Goal: Information Seeking & Learning: Find specific page/section

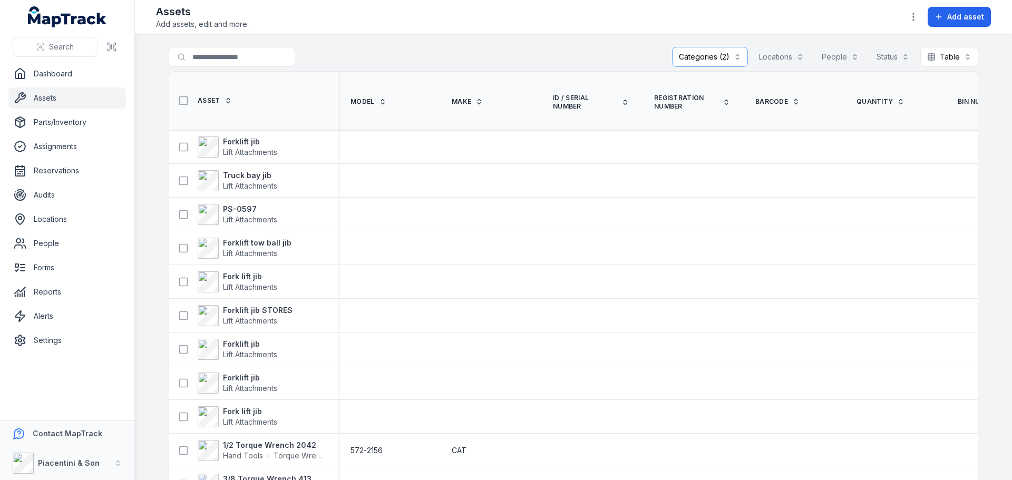
click at [439, 58] on div "**********" at bounding box center [573, 59] width 809 height 24
click at [683, 52] on button "Categories (2)" at bounding box center [710, 57] width 76 height 20
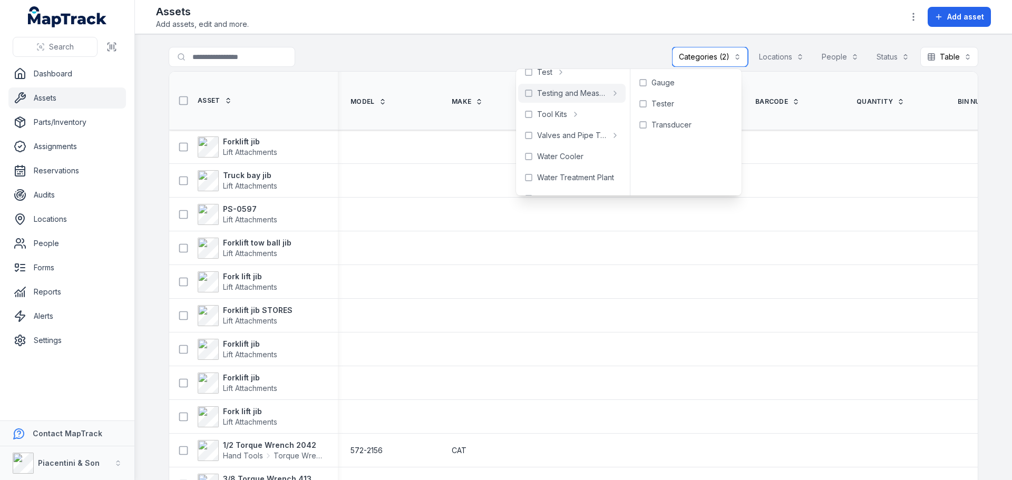
scroll to position [596, 0]
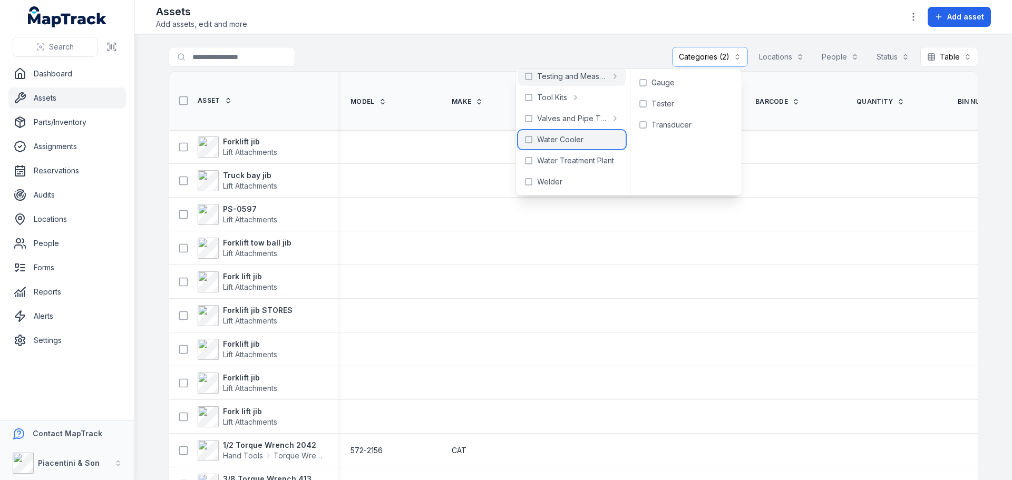
click at [565, 142] on span "Water Cooler" at bounding box center [560, 139] width 46 height 11
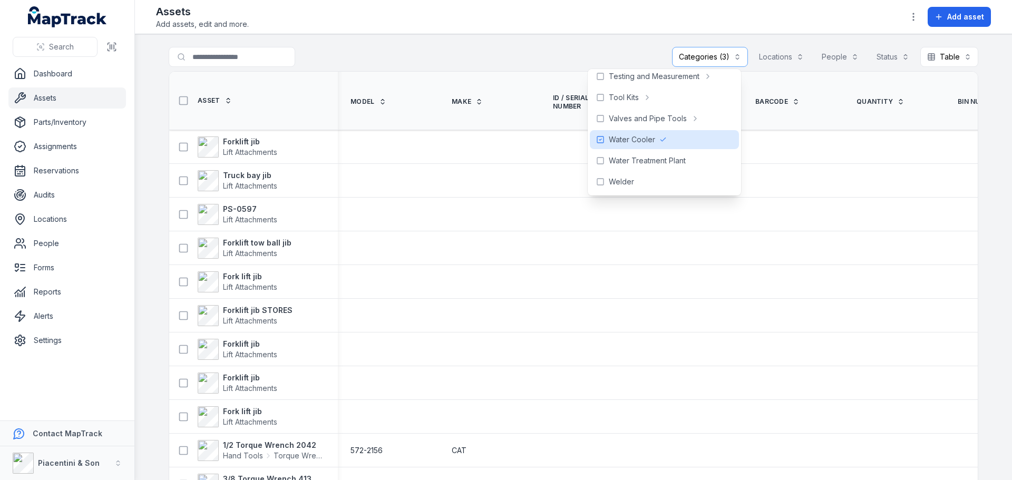
click at [512, 55] on div "**********" at bounding box center [573, 59] width 809 height 24
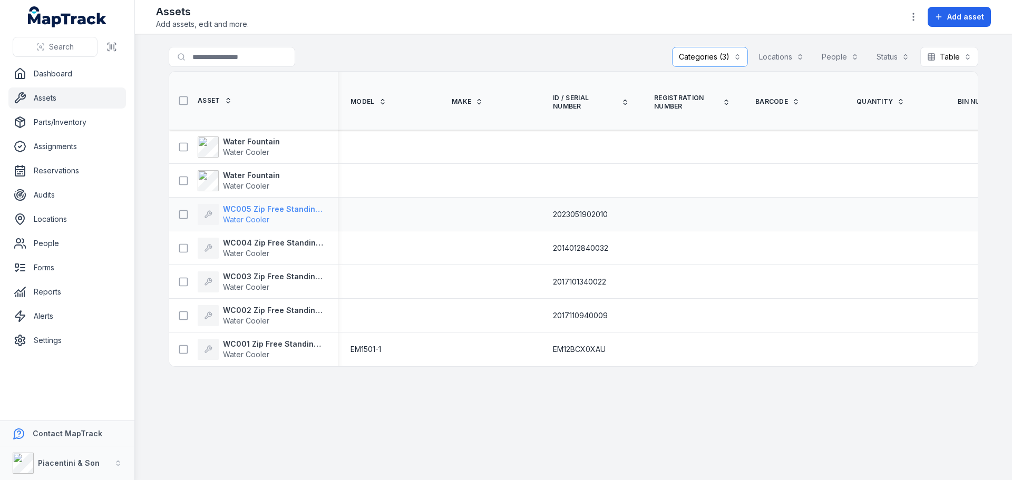
click at [257, 209] on strong "WC005 Zip Free Standing Chilled Water Cooler" at bounding box center [274, 209] width 102 height 11
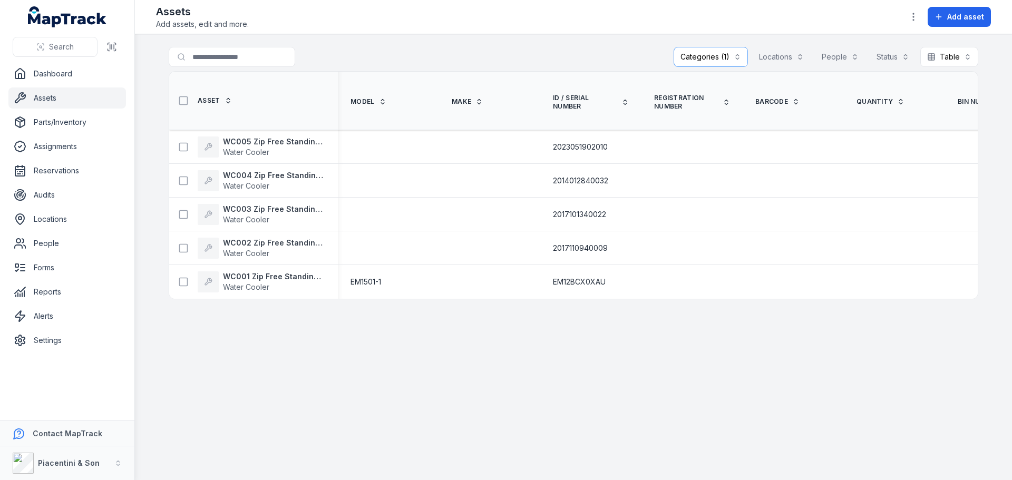
click at [256, 341] on main "**********" at bounding box center [573, 257] width 877 height 446
click at [305, 388] on main "**********" at bounding box center [573, 257] width 877 height 446
click at [283, 364] on main "**********" at bounding box center [573, 257] width 877 height 446
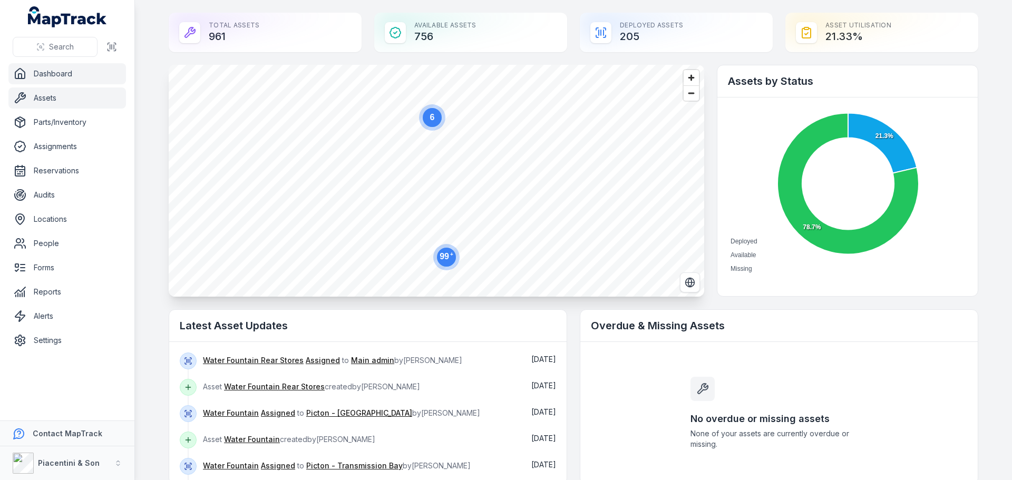
click at [64, 93] on link "Assets" at bounding box center [66, 97] width 117 height 21
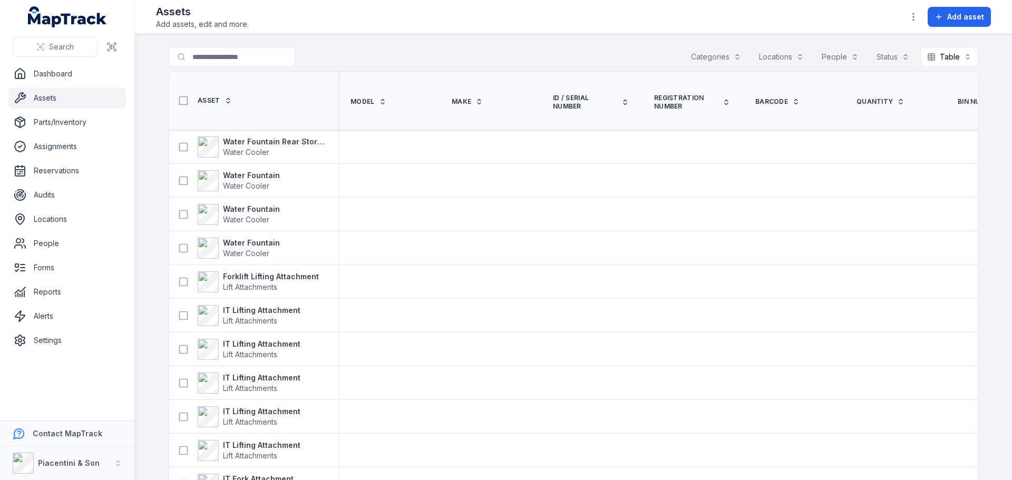
click at [723, 48] on button "Categories" at bounding box center [716, 57] width 64 height 20
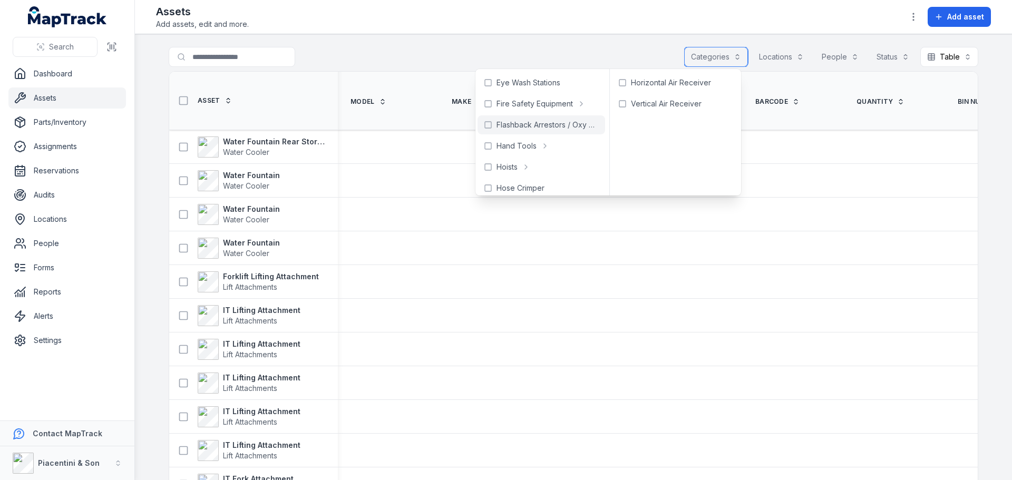
scroll to position [53, 0]
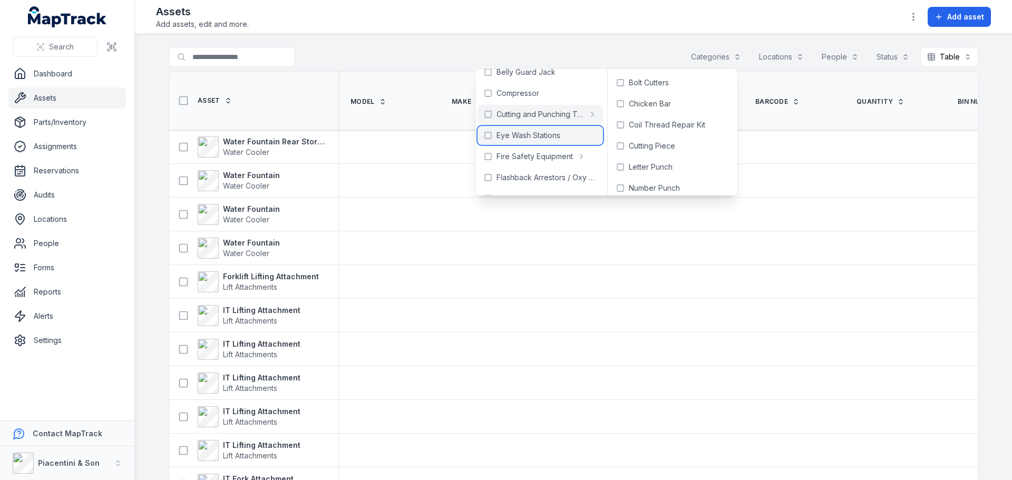
click at [489, 136] on icon at bounding box center [488, 135] width 8 height 8
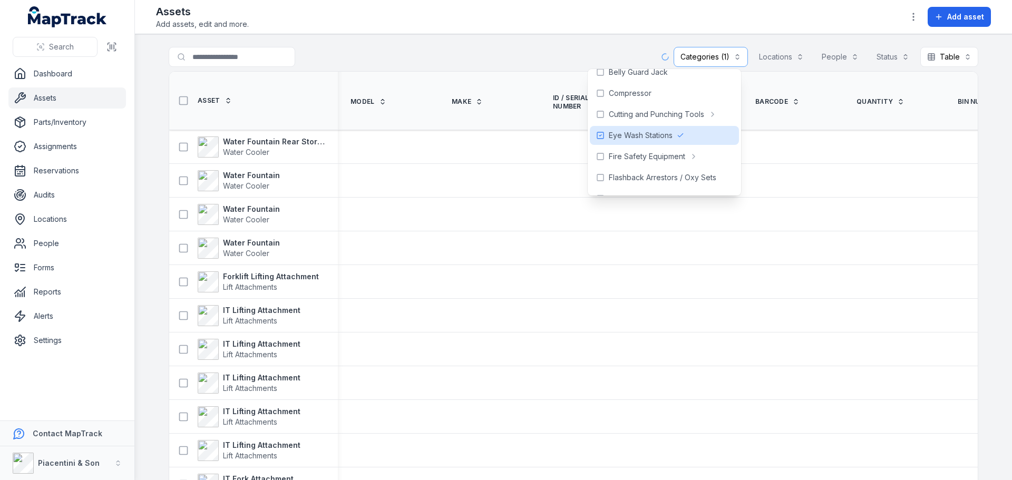
click at [513, 47] on div "**********" at bounding box center [573, 59] width 809 height 24
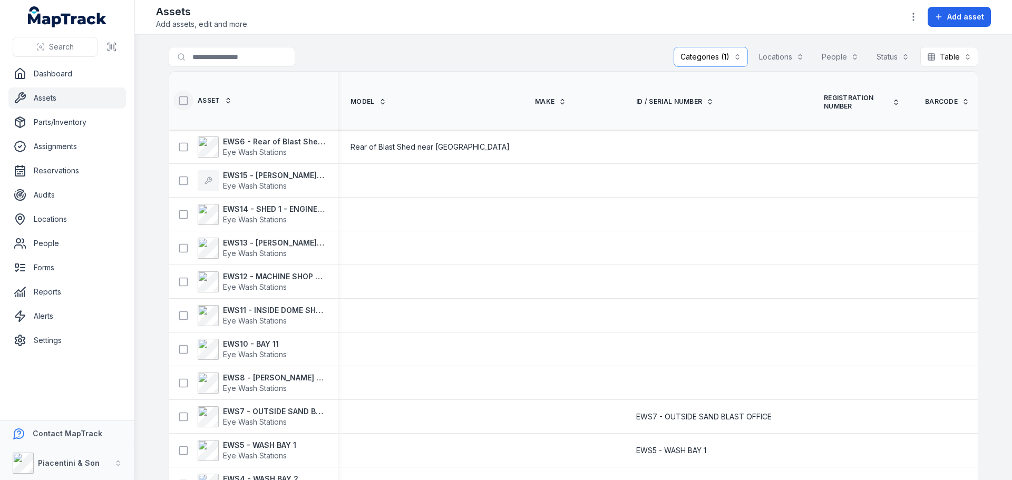
click at [181, 103] on icon at bounding box center [183, 100] width 11 height 11
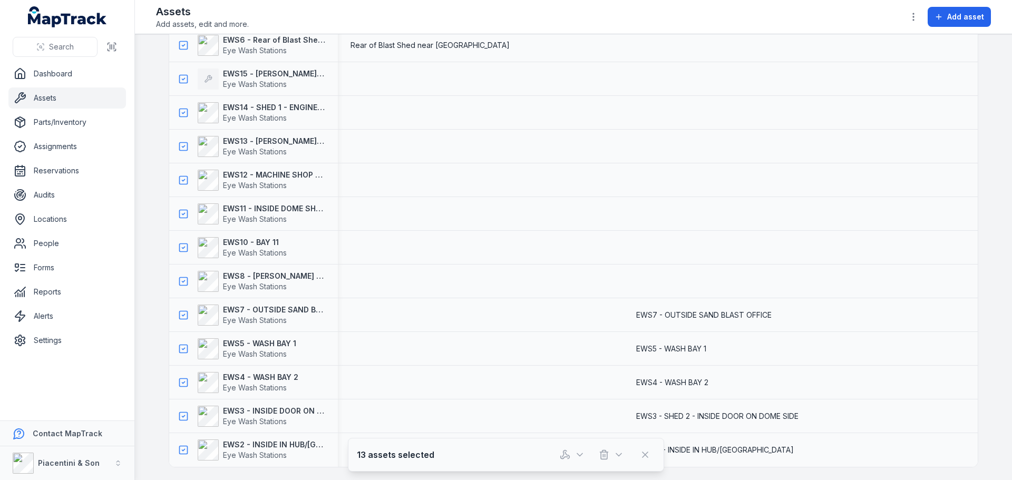
scroll to position [53, 0]
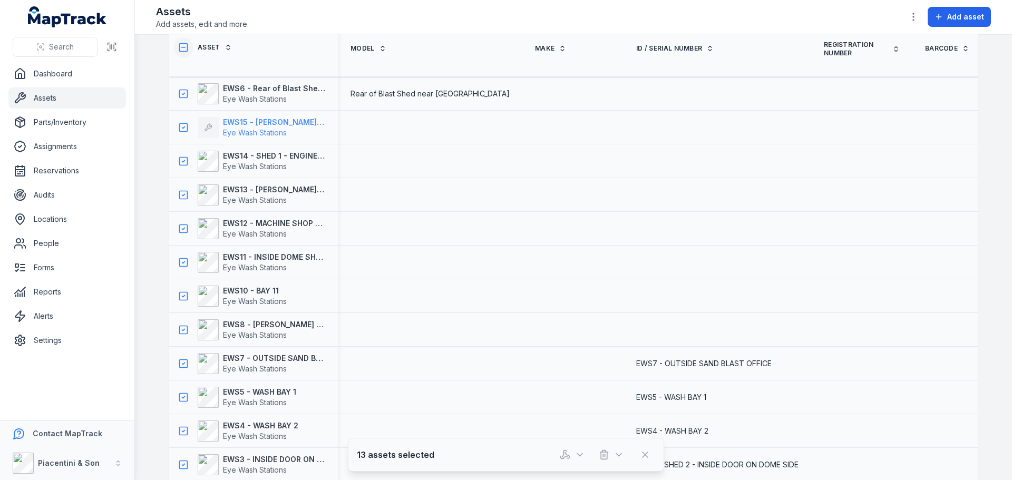
click at [283, 126] on strong "EWS15 - Harris Rd - Moveable stand" at bounding box center [274, 122] width 102 height 11
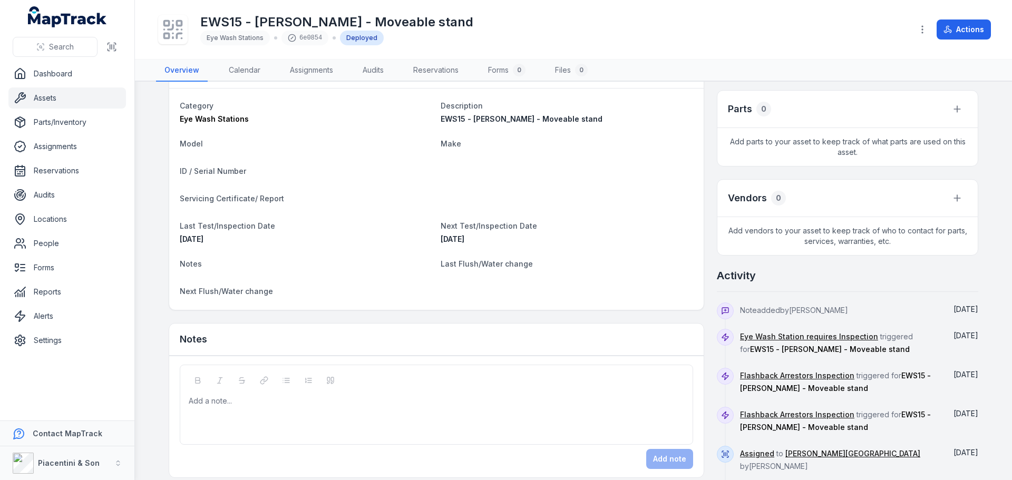
scroll to position [343, 0]
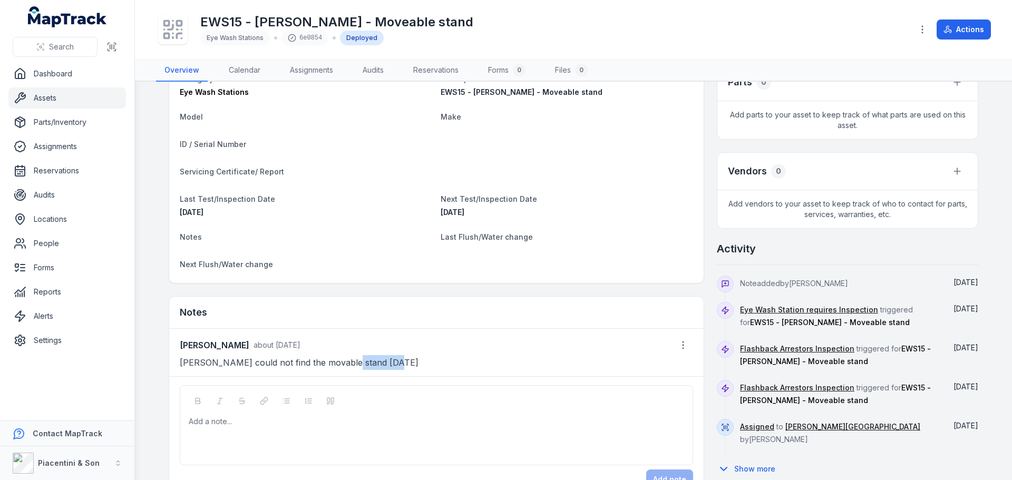
drag, startPoint x: 392, startPoint y: 365, endPoint x: 341, endPoint y: 362, distance: 51.1
click at [341, 362] on p "Jordan could not find the movable stand 04/08/2025" at bounding box center [436, 362] width 513 height 15
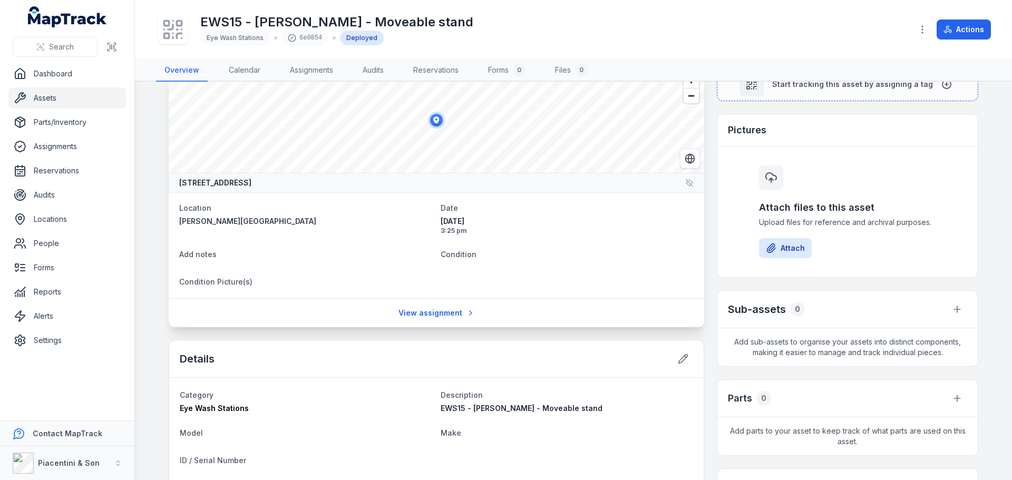
scroll to position [0, 0]
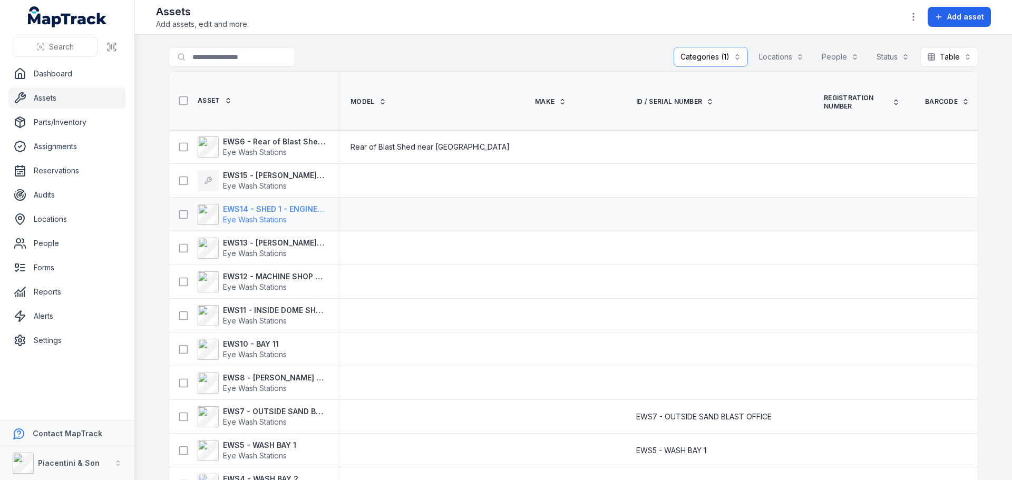
click at [276, 209] on strong "EWS14 - SHED 1 - ENGINE BAY" at bounding box center [274, 209] width 102 height 11
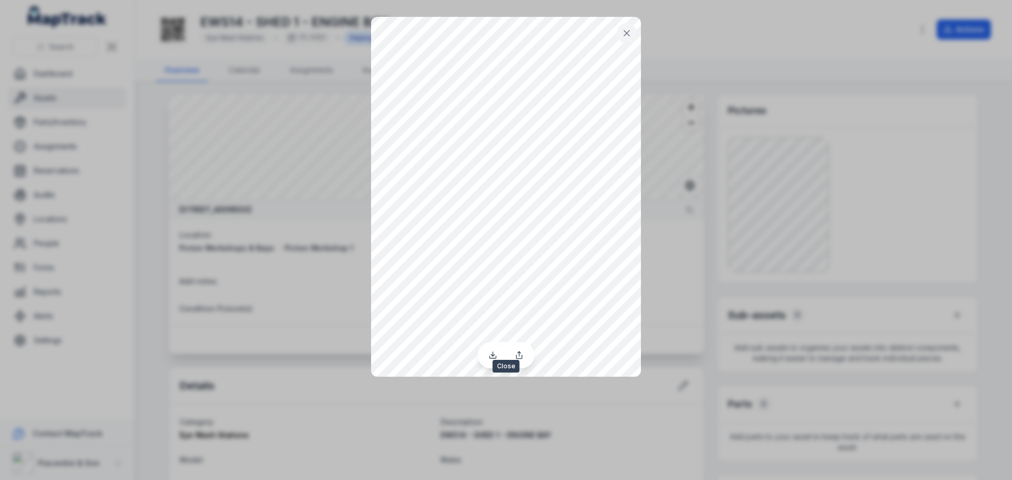
click at [625, 32] on icon at bounding box center [626, 33] width 5 height 5
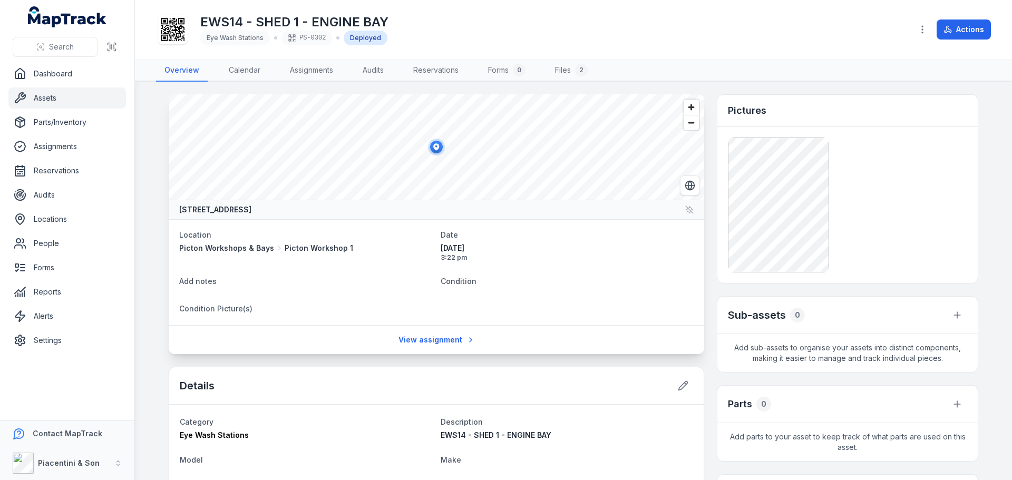
click at [698, 45] on div "EWS14 - SHED 1 - ENGINE BAY Eye Wash Stations PS-0302 Deployed" at bounding box center [530, 30] width 748 height 34
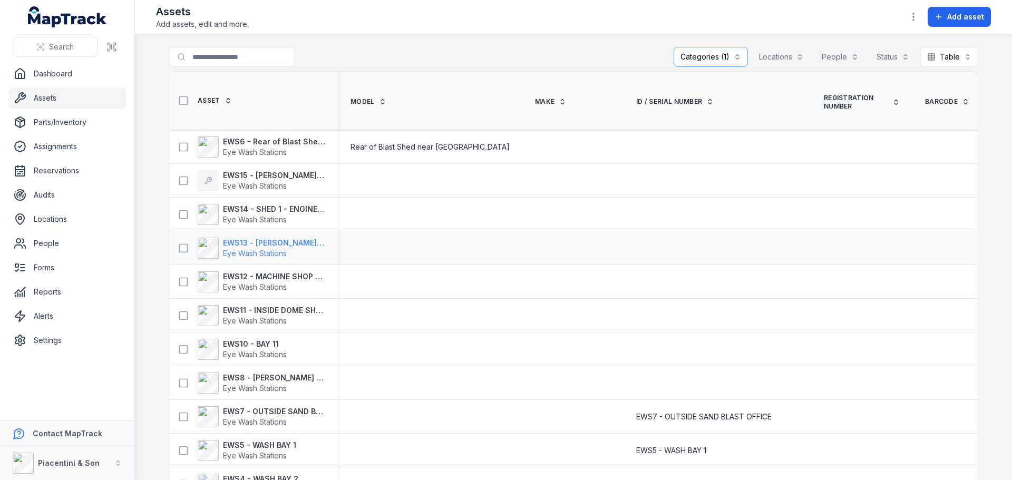
drag, startPoint x: 290, startPoint y: 244, endPoint x: 289, endPoint y: 279, distance: 35.3
drag, startPoint x: 273, startPoint y: 345, endPoint x: 273, endPoint y: 371, distance: 26.9
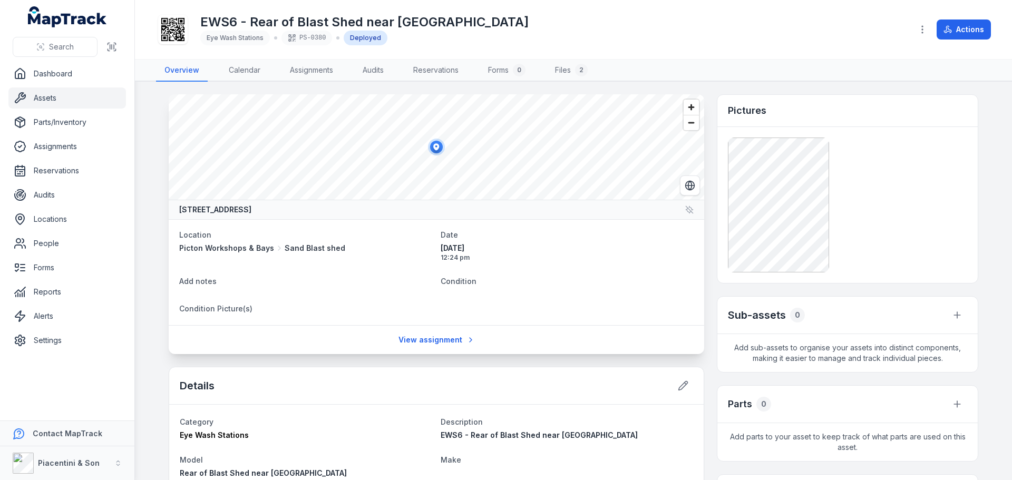
click at [595, 41] on div "EWS6 - Rear of Blast Shed near [GEOGRAPHIC_DATA] Eye Wash Stations PS-0380 Depl…" at bounding box center [530, 30] width 748 height 34
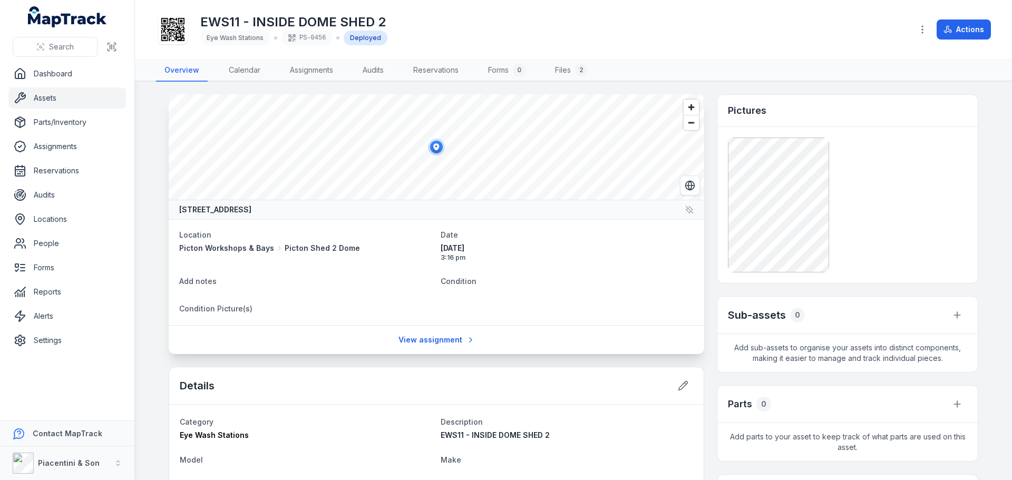
click at [219, 19] on h1 "EWS11 - INSIDE DOME SHED 2" at bounding box center [293, 22] width 187 height 17
copy h1 "EWS11 - INSIDE DOME SHED 2"
click at [431, 22] on div "EWS11 - INSIDE DOME SHED 2 Eye Wash Stations PS-0456 Deployed" at bounding box center [530, 30] width 748 height 34
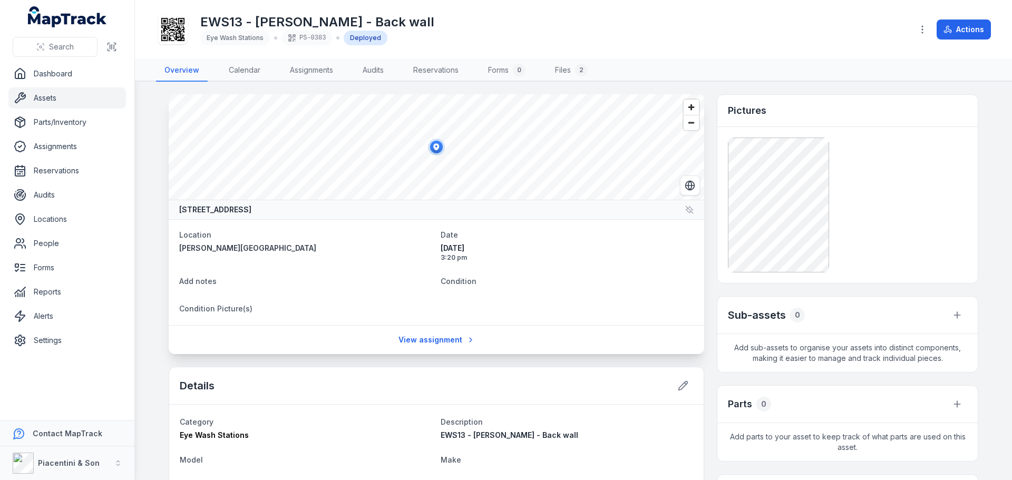
click at [288, 20] on h1 "EWS13 - [PERSON_NAME] - Back wall" at bounding box center [317, 22] width 234 height 17
copy h1 "EWS13 - [PERSON_NAME] - Back wall"
click at [258, 22] on h1 "EWS14 - SHED 1 - ENGINE BAY" at bounding box center [294, 22] width 188 height 17
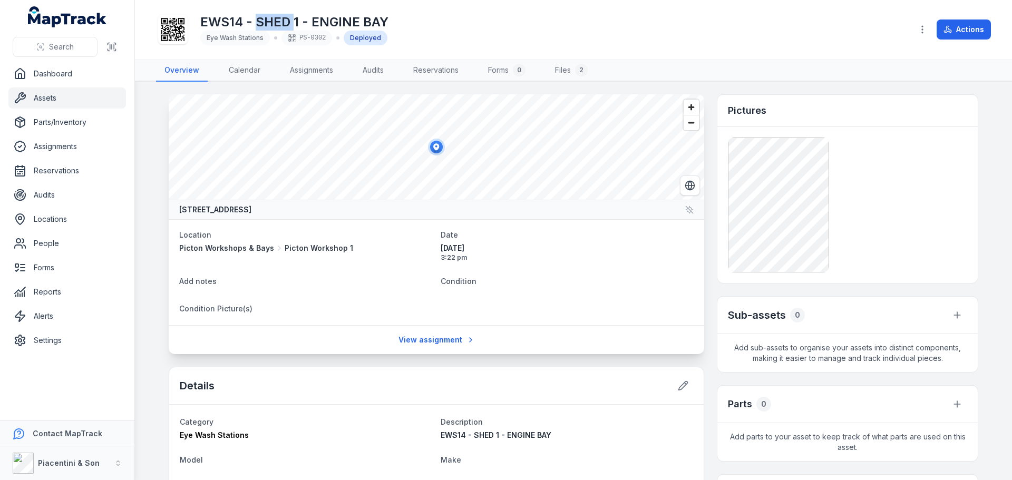
click at [258, 22] on h1 "EWS14 - SHED 1 - ENGINE BAY" at bounding box center [294, 22] width 188 height 17
copy h1 "EWS14 - SHED 1 - ENGINE BAY"
click at [431, 9] on div "EWS12 - MACHINE SHOP - NEAR STORE DOOR Eye Wash Stations PS-0421 Deployed Actio…" at bounding box center [573, 29] width 835 height 51
click at [431, 12] on div "EWS12 - MACHINE SHOP - NEAR STORE DOOR Eye Wash Stations PS-0421 Deployed Actio…" at bounding box center [573, 29] width 835 height 51
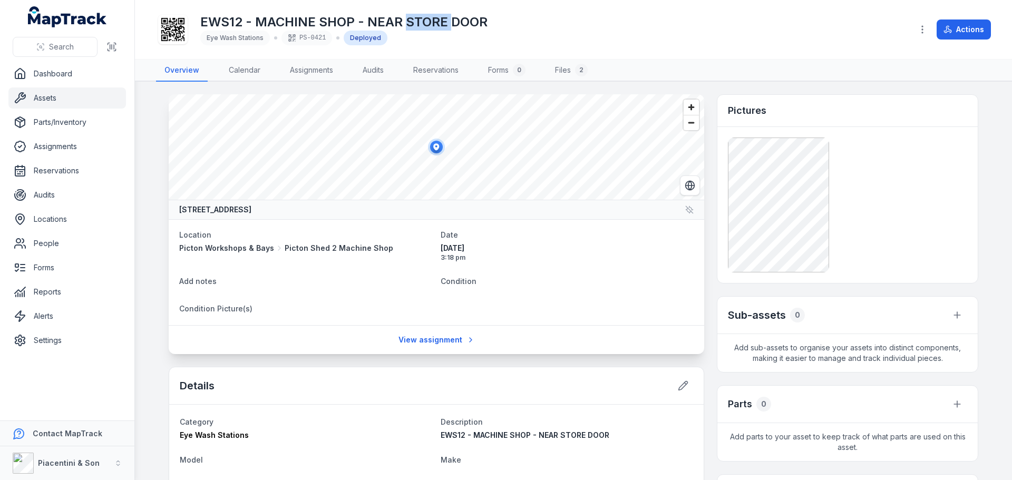
click at [431, 12] on div "EWS12 - MACHINE SHOP - NEAR STORE DOOR Eye Wash Stations PS-0421 Deployed Actio…" at bounding box center [573, 29] width 835 height 51
click at [433, 15] on h1 "EWS12 - MACHINE SHOP - NEAR STORE DOOR" at bounding box center [343, 22] width 287 height 17
click at [433, 14] on h1 "EWS12 - MACHINE SHOP - NEAR STORE DOOR" at bounding box center [343, 22] width 287 height 17
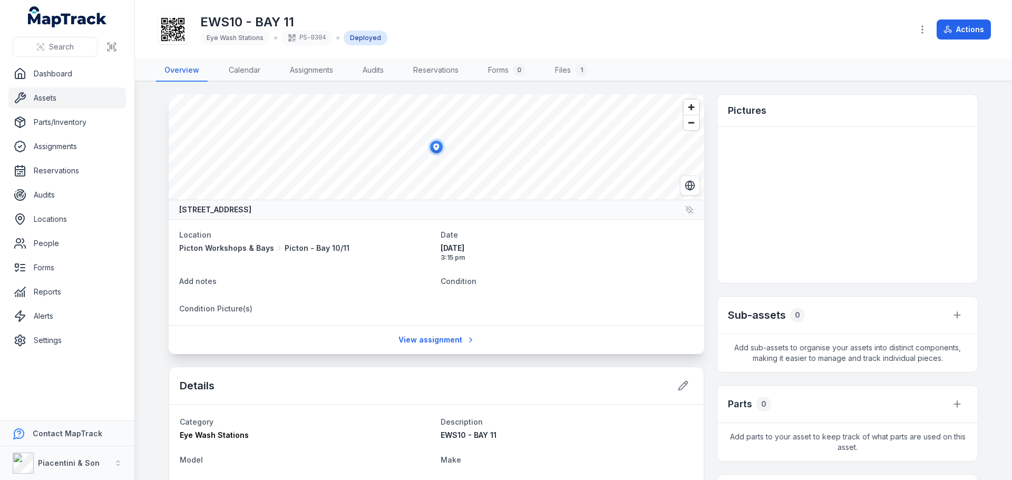
click at [804, 195] on div at bounding box center [727, 205] width 239 height 135
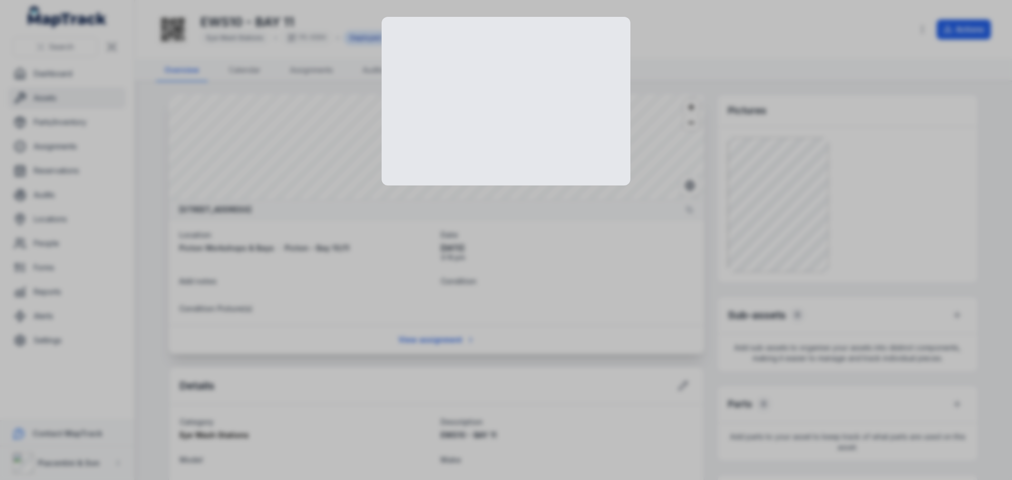
click at [871, 145] on div at bounding box center [506, 240] width 1012 height 480
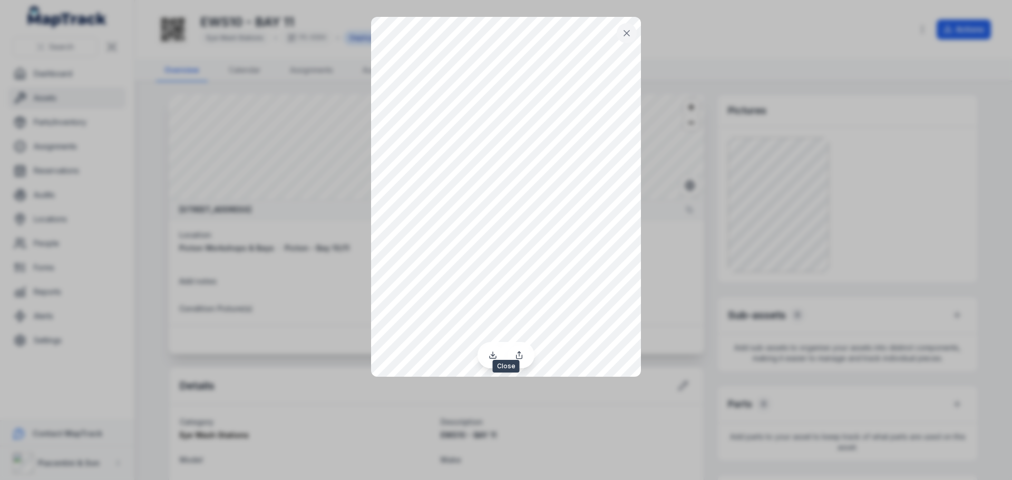
click at [623, 30] on icon at bounding box center [626, 33] width 11 height 11
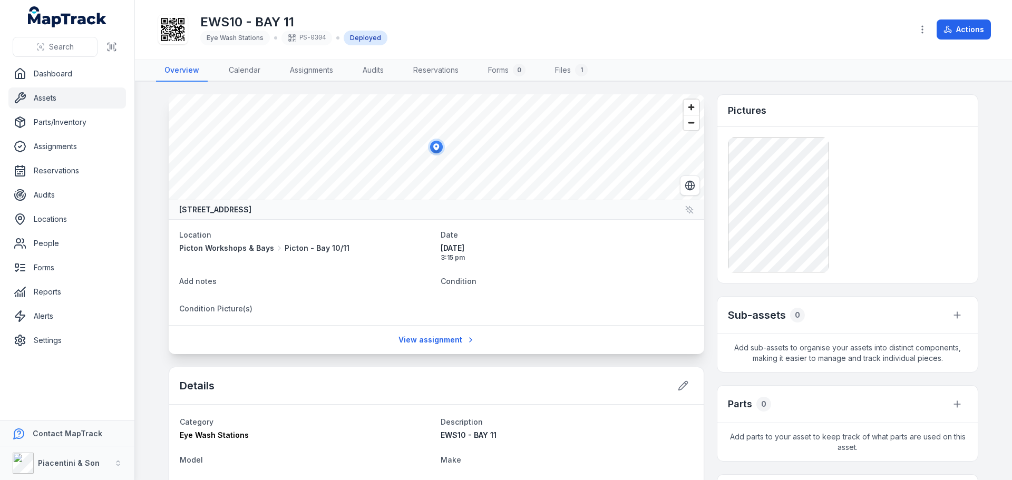
click at [216, 23] on h1 "EWS10 - BAY 11" at bounding box center [293, 22] width 187 height 17
copy h1 "EWS10 - BAY 11"
drag, startPoint x: 505, startPoint y: 51, endPoint x: 502, endPoint y: 42, distance: 9.3
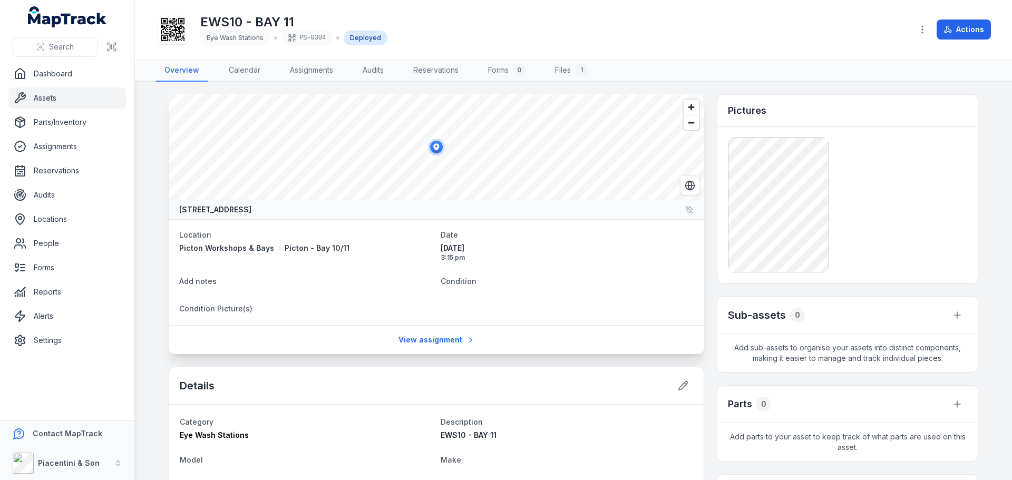
click at [505, 50] on div "EWS10 - BAY 11 Eye Wash Stations PS-0304 Deployed Actions" at bounding box center [573, 29] width 835 height 51
drag, startPoint x: 199, startPoint y: 16, endPoint x: 218, endPoint y: 20, distance: 19.3
click at [218, 20] on div "EWS7 - OUTSIDE SAND BLAST OFFICE Eye Wash Stations PS-0381 Deployed" at bounding box center [530, 30] width 748 height 34
click at [218, 20] on h1 "EWS7 - OUTSIDE SAND BLAST OFFICE" at bounding box center [319, 22] width 238 height 17
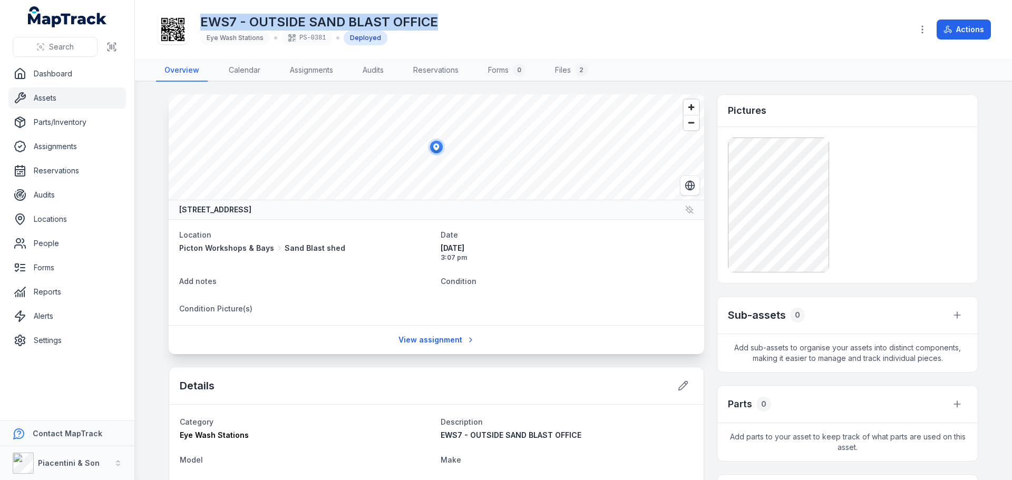
click at [218, 20] on h1 "EWS7 - OUTSIDE SAND BLAST OFFICE" at bounding box center [319, 22] width 238 height 17
click at [550, 22] on div "EWS7 - OUTSIDE SAND BLAST OFFICE Eye Wash Stations PS-0381 Deployed" at bounding box center [530, 30] width 748 height 34
click at [555, 39] on div "EWS7 - OUTSIDE SAND BLAST OFFICE Eye Wash Stations PS-0381 Deployed" at bounding box center [530, 30] width 748 height 34
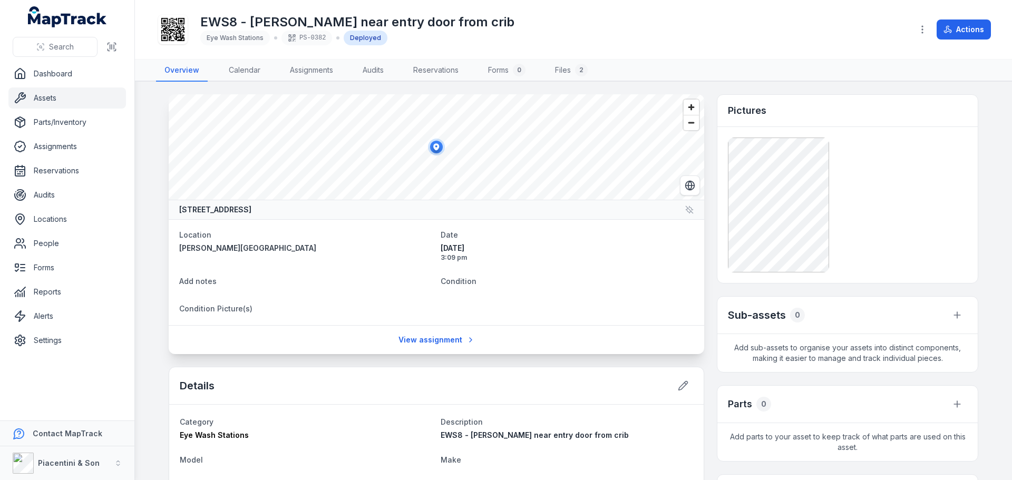
click at [280, 18] on h1 "EWS8 - Harris Rd near entry door from crib" at bounding box center [357, 22] width 314 height 17
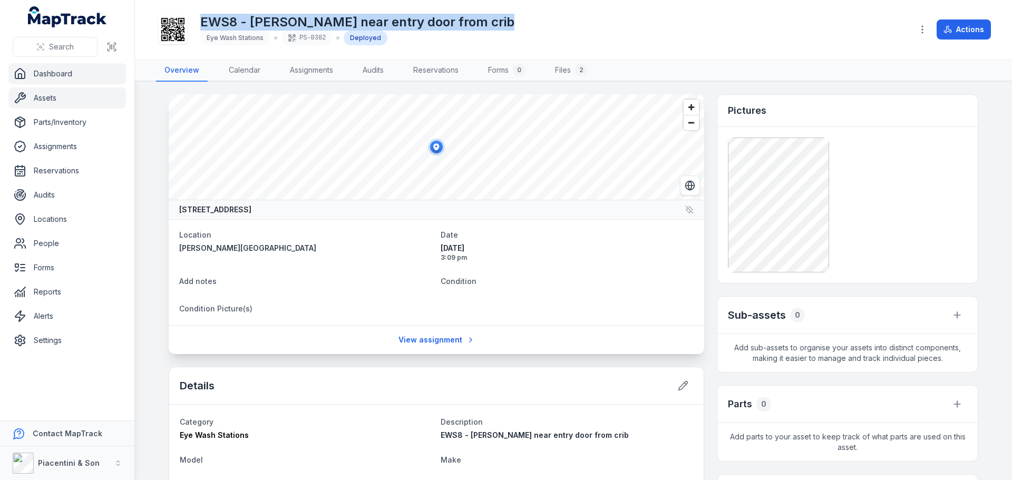
copy h1 "EWS8 - Harris Rd near entry door from crib"
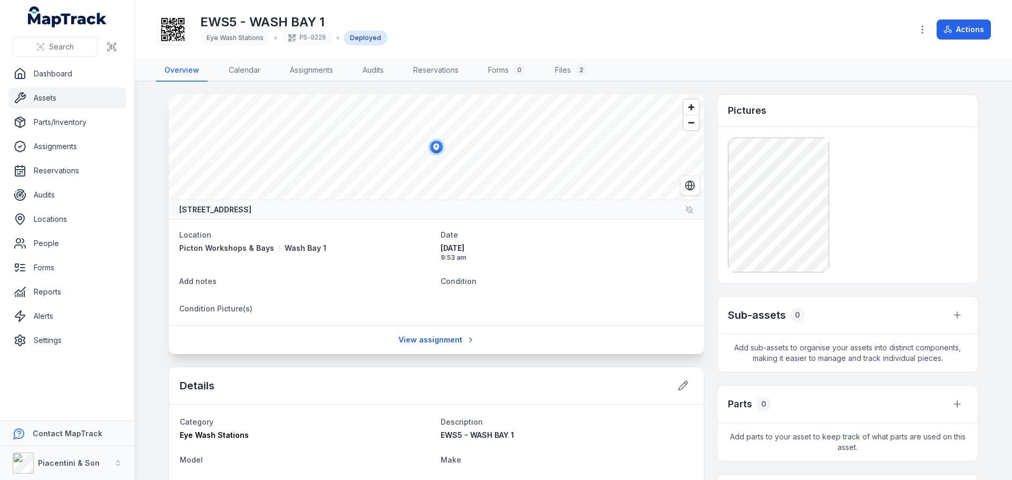
click at [530, 9] on div "EWS5 - WASH BAY 1 Eye Wash Stations PS-0226 Deployed Actions" at bounding box center [573, 29] width 835 height 51
click at [224, 23] on h1 "EWS5 - WASH BAY 1" at bounding box center [293, 22] width 187 height 17
copy h1 "EWS5 - WASH BAY 1"
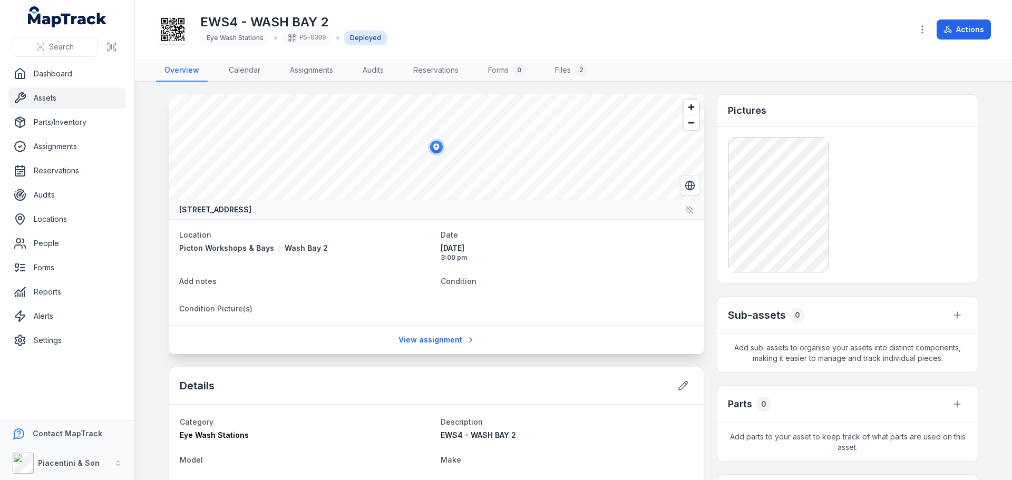
click at [281, 8] on div "EWS4 - WASH BAY 2 Eye Wash Stations PS-0309 Deployed Actions" at bounding box center [573, 29] width 835 height 51
click at [281, 9] on div "EWS4 - WASH BAY 2 Eye Wash Stations PS-0309 Deployed Actions" at bounding box center [573, 29] width 835 height 51
copy h1 "EWS4 - WASH BAY 2"
click at [464, 24] on div "EWS4 - WASH BAY 2 Eye Wash Stations PS-0309 Deployed" at bounding box center [530, 30] width 748 height 34
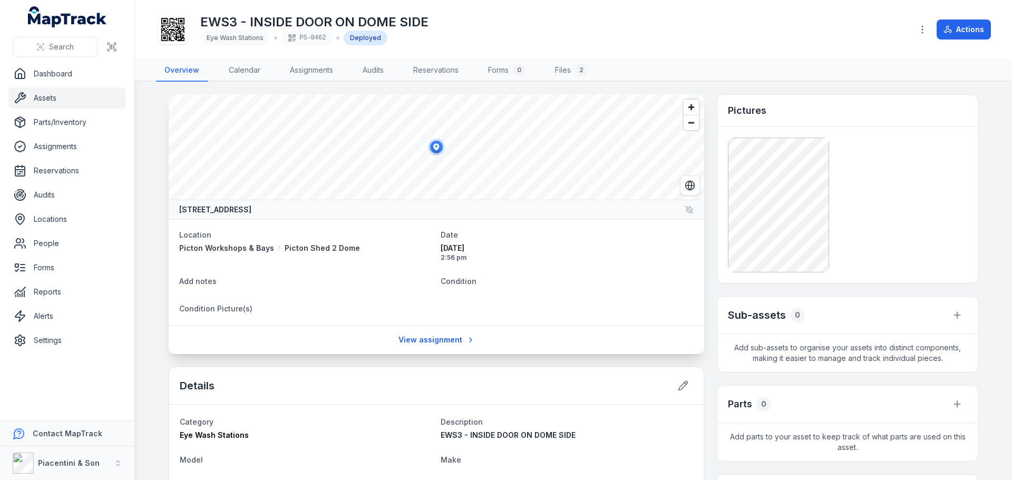
click at [514, 27] on div "EWS3 - INSIDE DOOR ON DOME SIDE Eye Wash Stations PS-0462 Deployed" at bounding box center [530, 30] width 748 height 34
click at [563, 18] on div "EWS3 - INSIDE DOOR ON DOME SIDE Eye Wash Stations PS-0462 Deployed" at bounding box center [530, 30] width 748 height 34
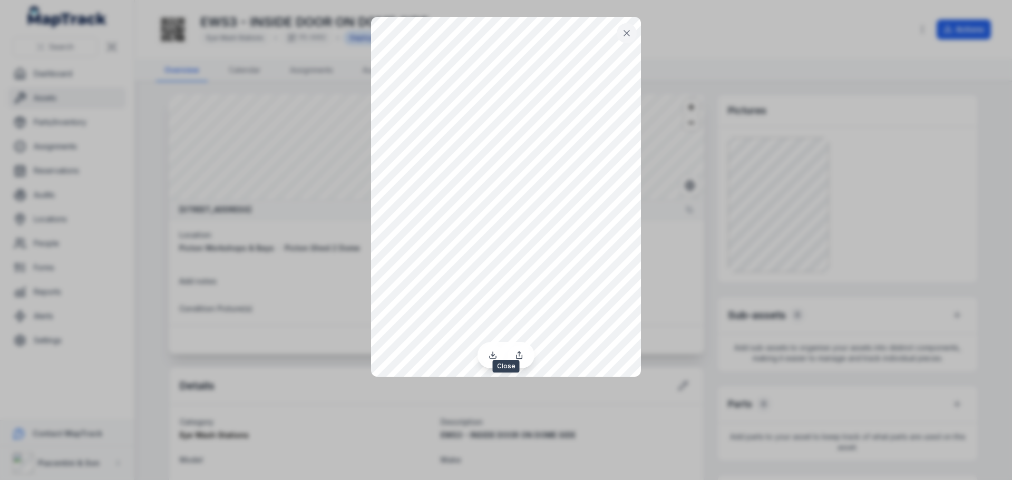
click at [626, 34] on icon at bounding box center [626, 33] width 11 height 11
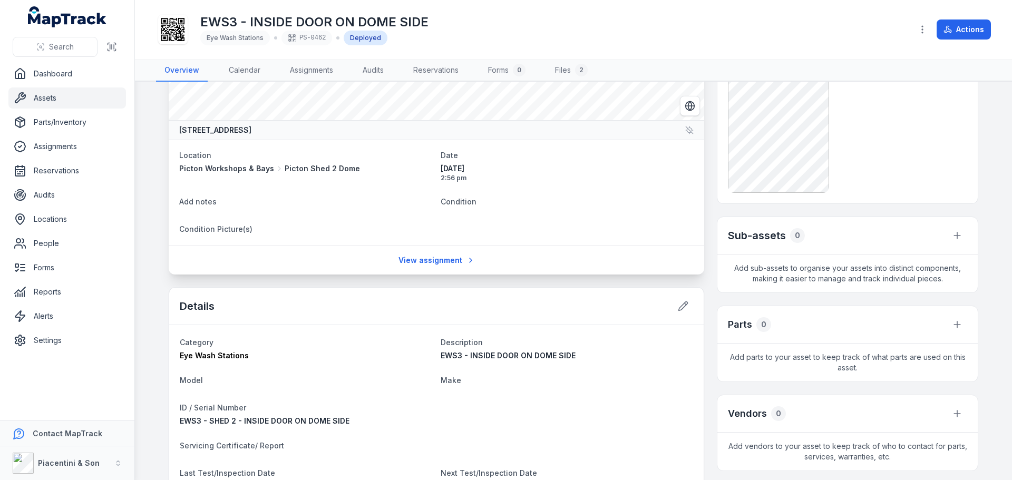
scroll to position [105, 0]
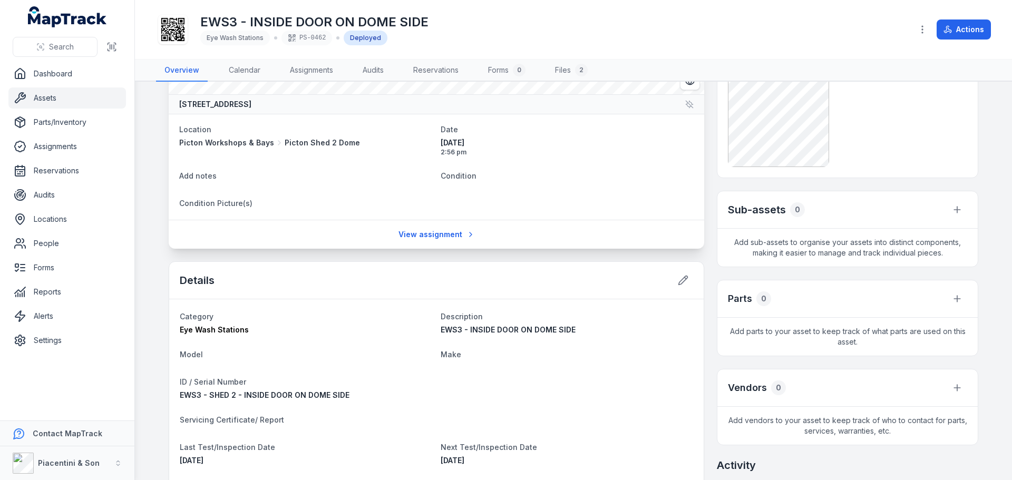
click at [558, 354] on dt "Make" at bounding box center [566, 354] width 252 height 13
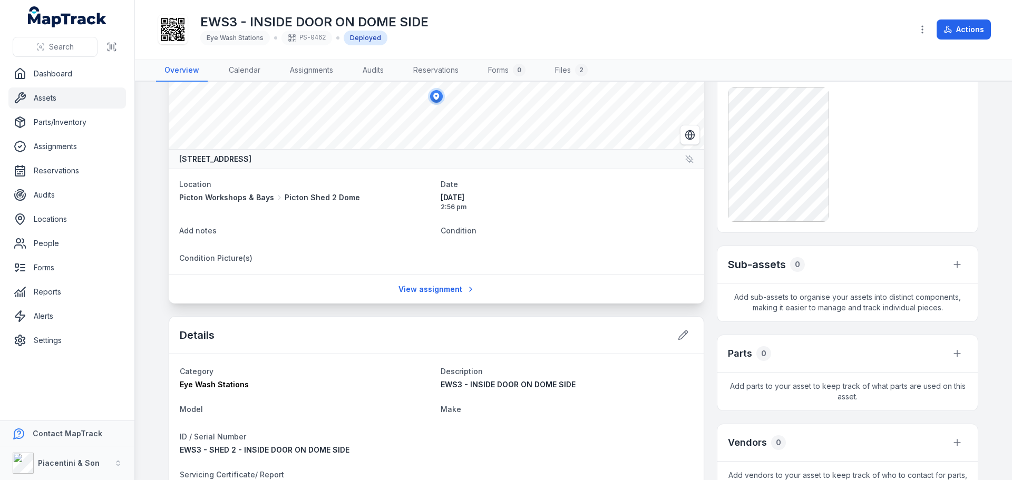
scroll to position [0, 0]
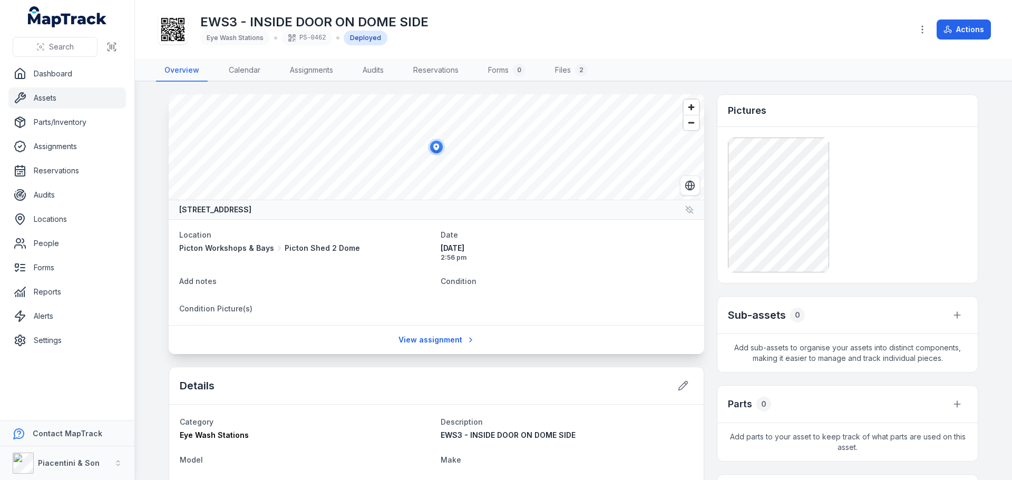
click at [255, 19] on h1 "EWS3 - INSIDE DOOR ON DOME SIDE" at bounding box center [314, 22] width 228 height 17
copy h1 "EWS3 - INSIDE DOOR ON DOME SIDE"
click at [361, 21] on h1 "EWS2 - INSIDE IN HUB/[GEOGRAPHIC_DATA]" at bounding box center [338, 22] width 276 height 17
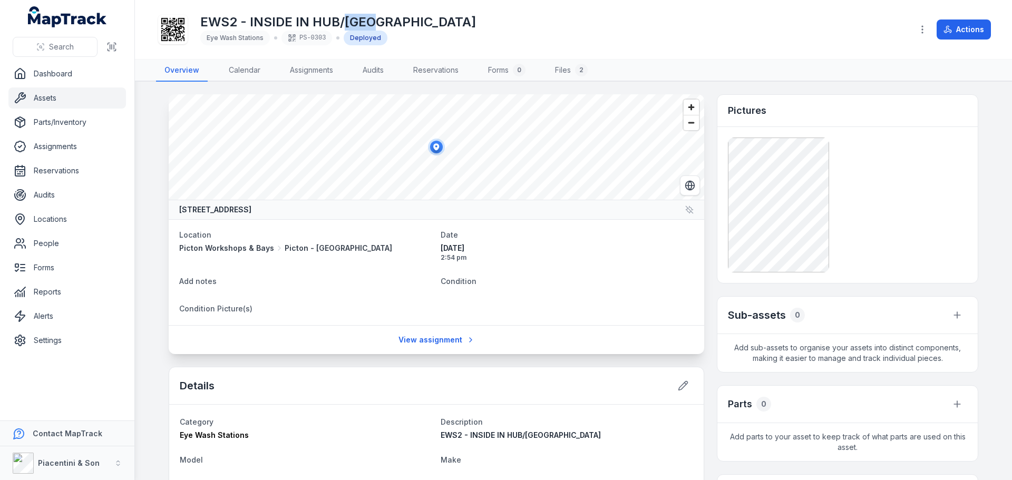
click at [360, 21] on h1 "EWS2 - INSIDE IN HUB/[GEOGRAPHIC_DATA]" at bounding box center [338, 22] width 276 height 17
click at [370, 14] on h1 "EWS2 - INSIDE IN HUB/[GEOGRAPHIC_DATA]" at bounding box center [338, 22] width 276 height 17
click at [546, 38] on div "EWS2 - INSIDE IN HUB/RAM BAY Eye Wash Stations PS-0303 Deployed" at bounding box center [530, 30] width 748 height 34
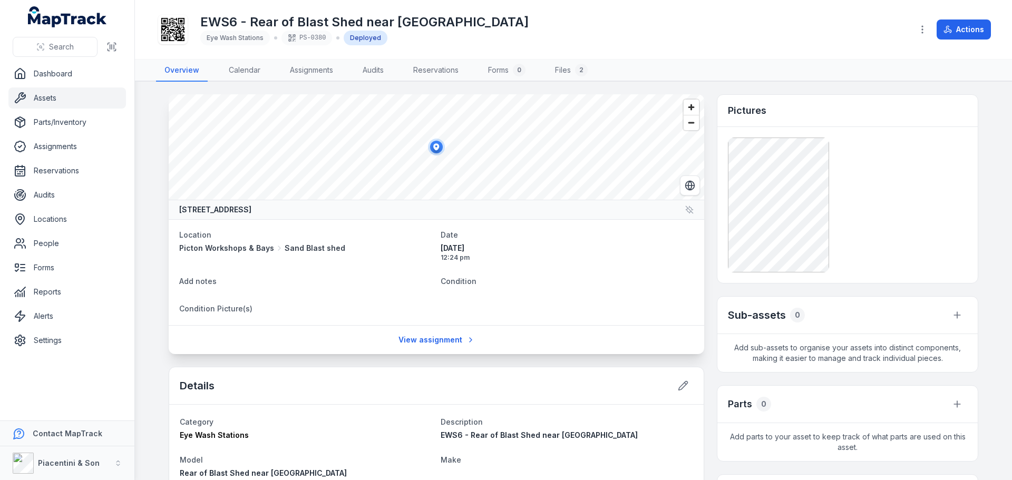
click at [295, 22] on h1 "EWS6 - Rear of Blast Shed near [GEOGRAPHIC_DATA]" at bounding box center [364, 22] width 328 height 17
copy h1 "EWS6 - Rear of Blast Shed near [GEOGRAPHIC_DATA]"
click at [641, 1] on header "Toggle Navigation EWS6 - Rear of Blast Shed near [GEOGRAPHIC_DATA] Eye Wash Sta…" at bounding box center [573, 30] width 877 height 60
